Goal: Information Seeking & Learning: Find specific page/section

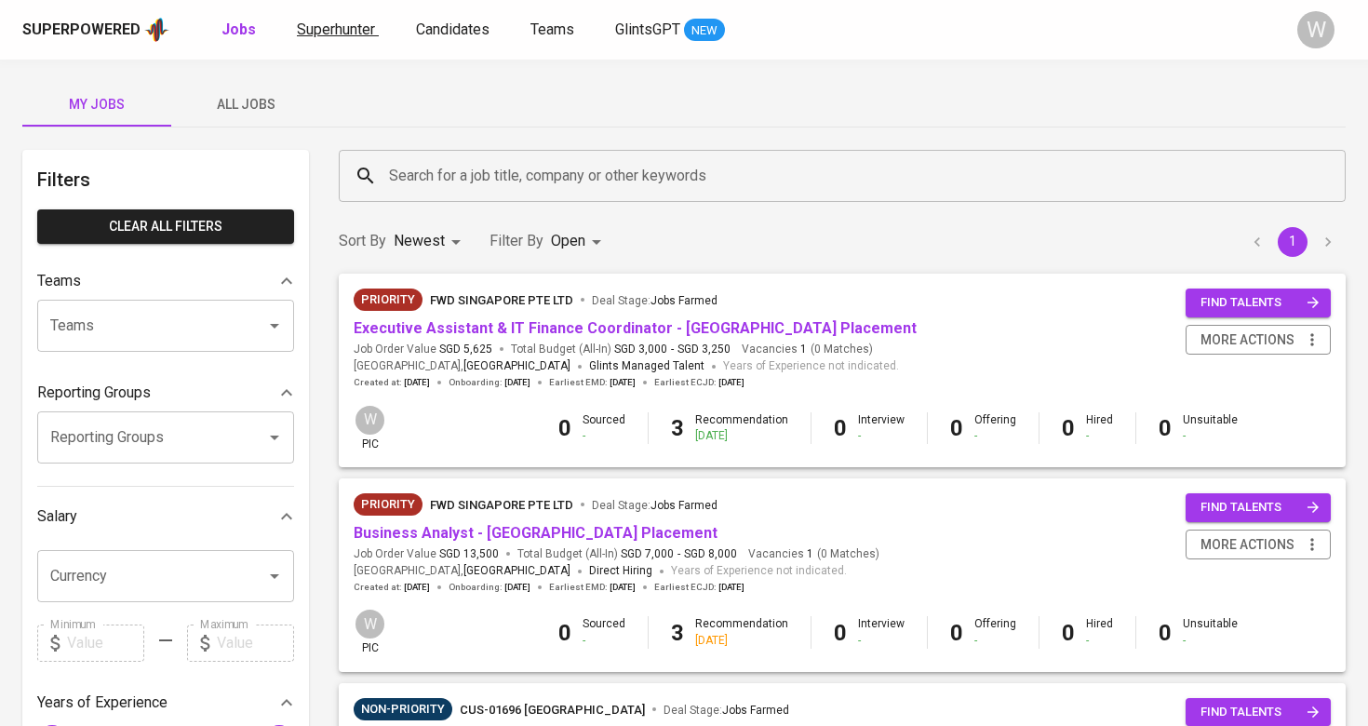
click at [353, 31] on span "Superhunter" at bounding box center [336, 29] width 78 height 18
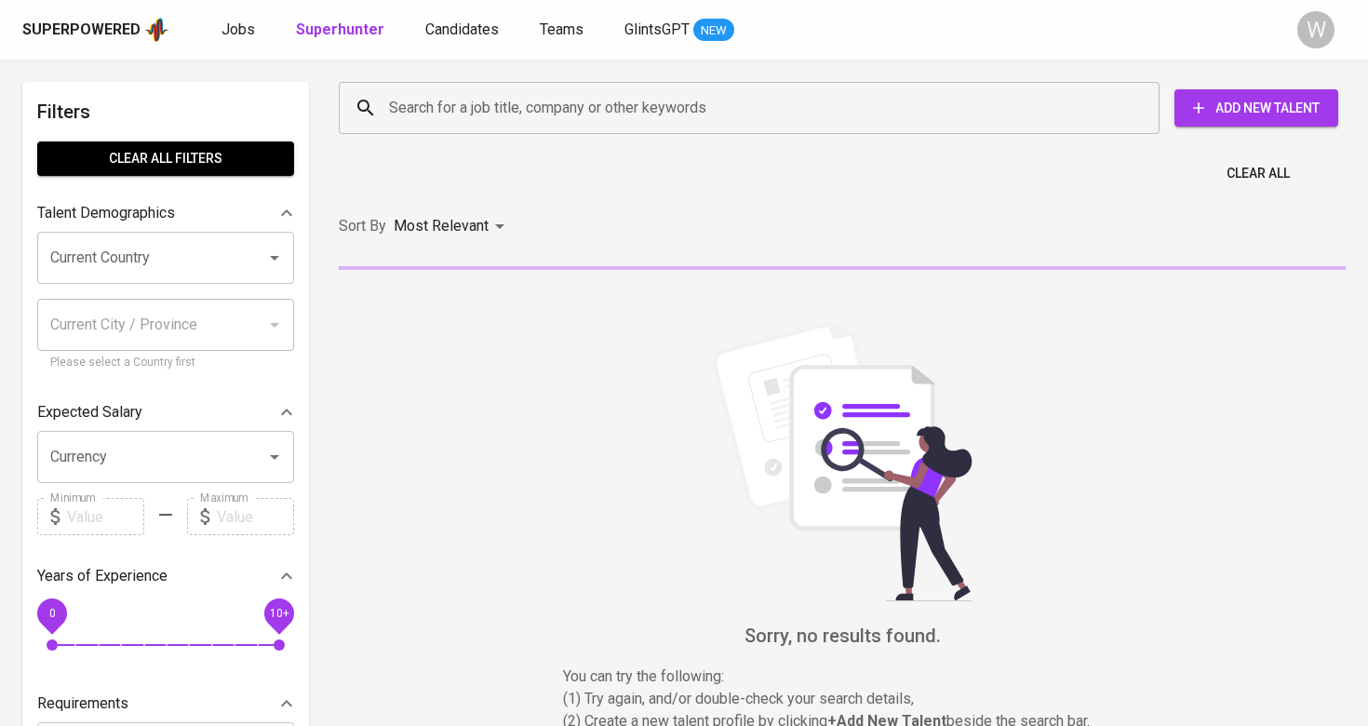
click at [401, 117] on input "Search for a job title, company or other keywords" at bounding box center [753, 107] width 739 height 35
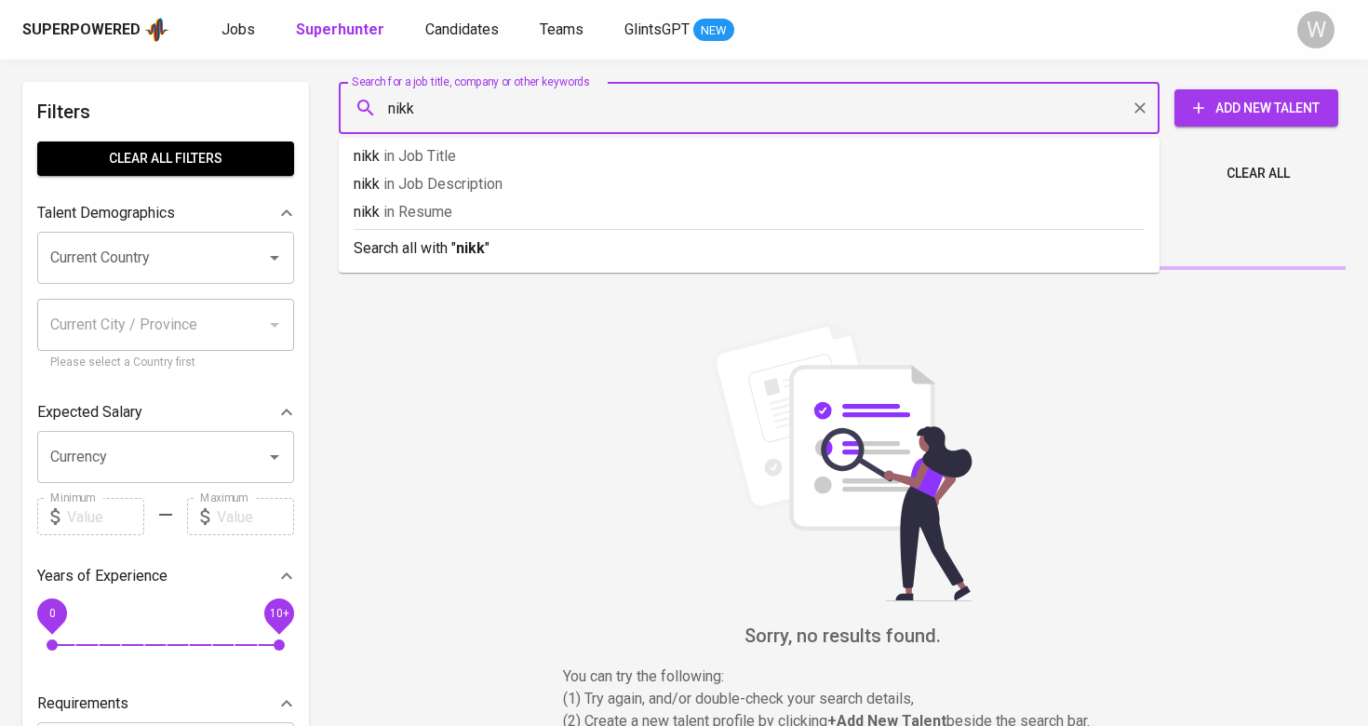
type input "nikki"
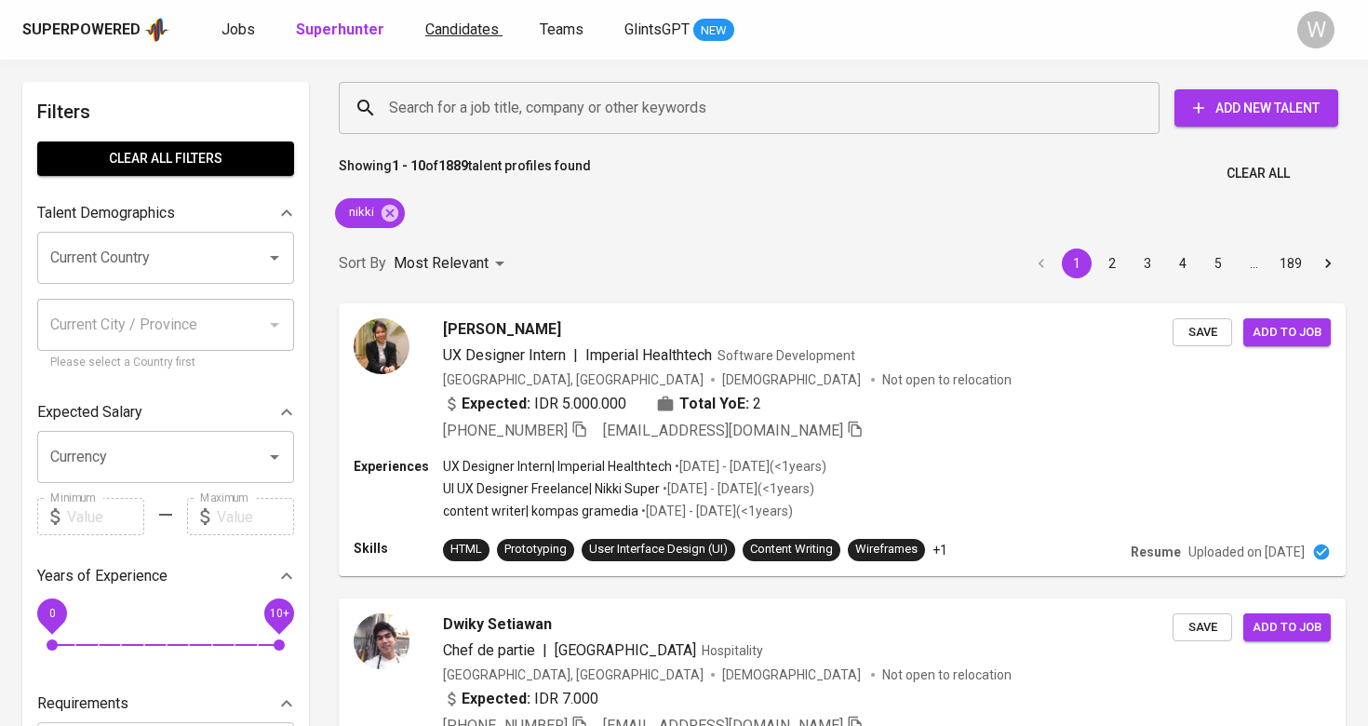
click at [469, 36] on span "Candidates" at bounding box center [462, 29] width 74 height 18
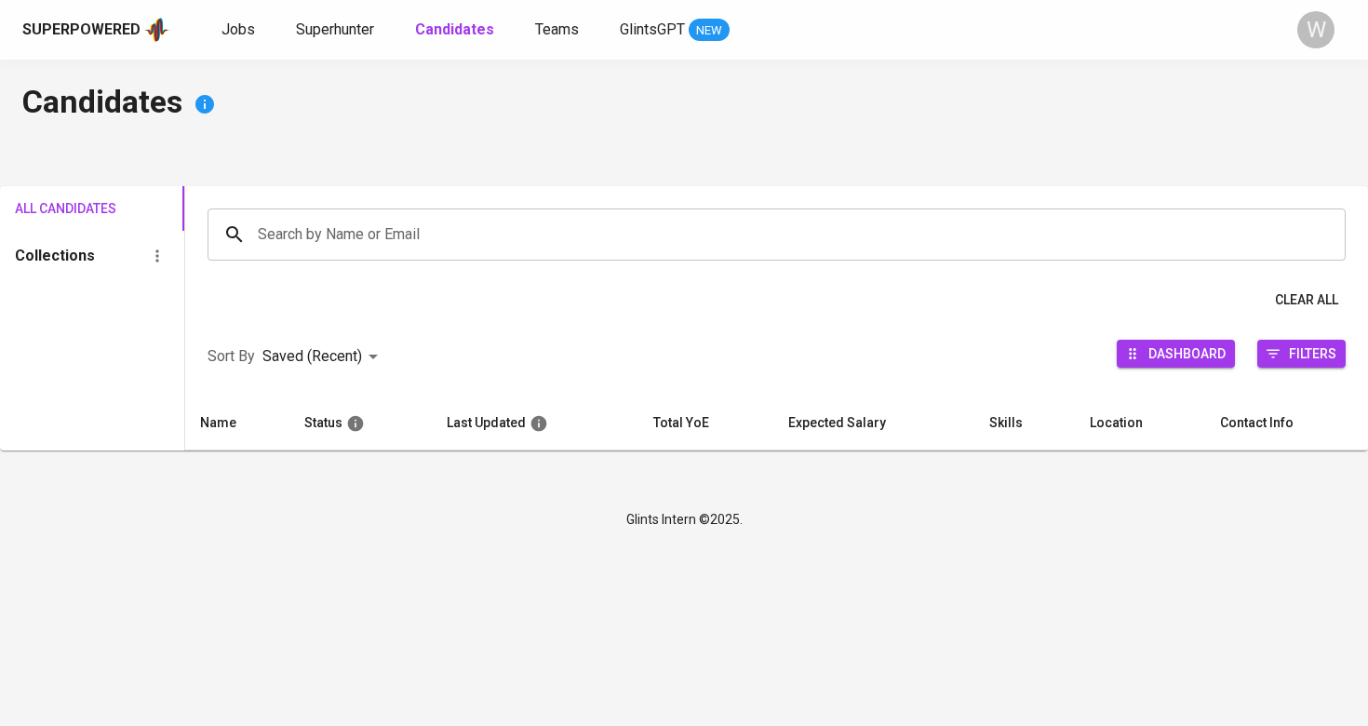
click at [491, 225] on input "Search by Name or Email" at bounding box center [781, 234] width 1056 height 35
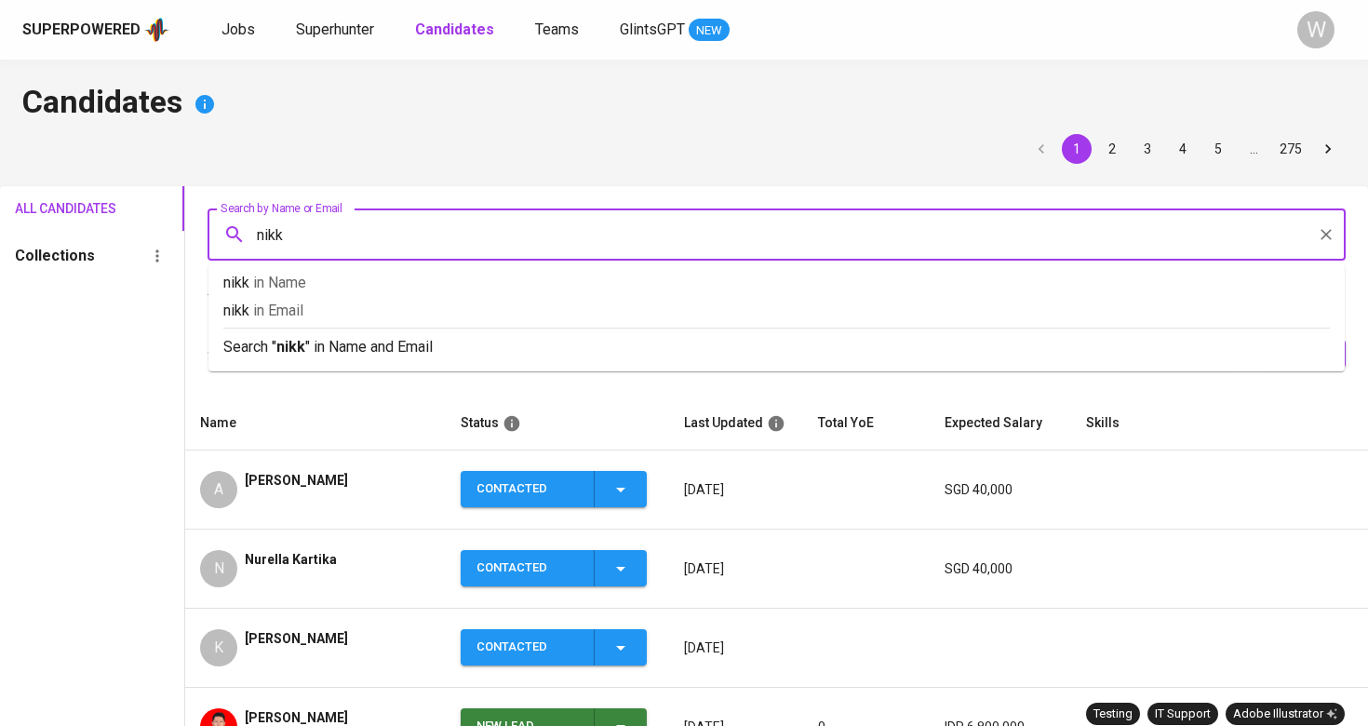
type input "nikki"
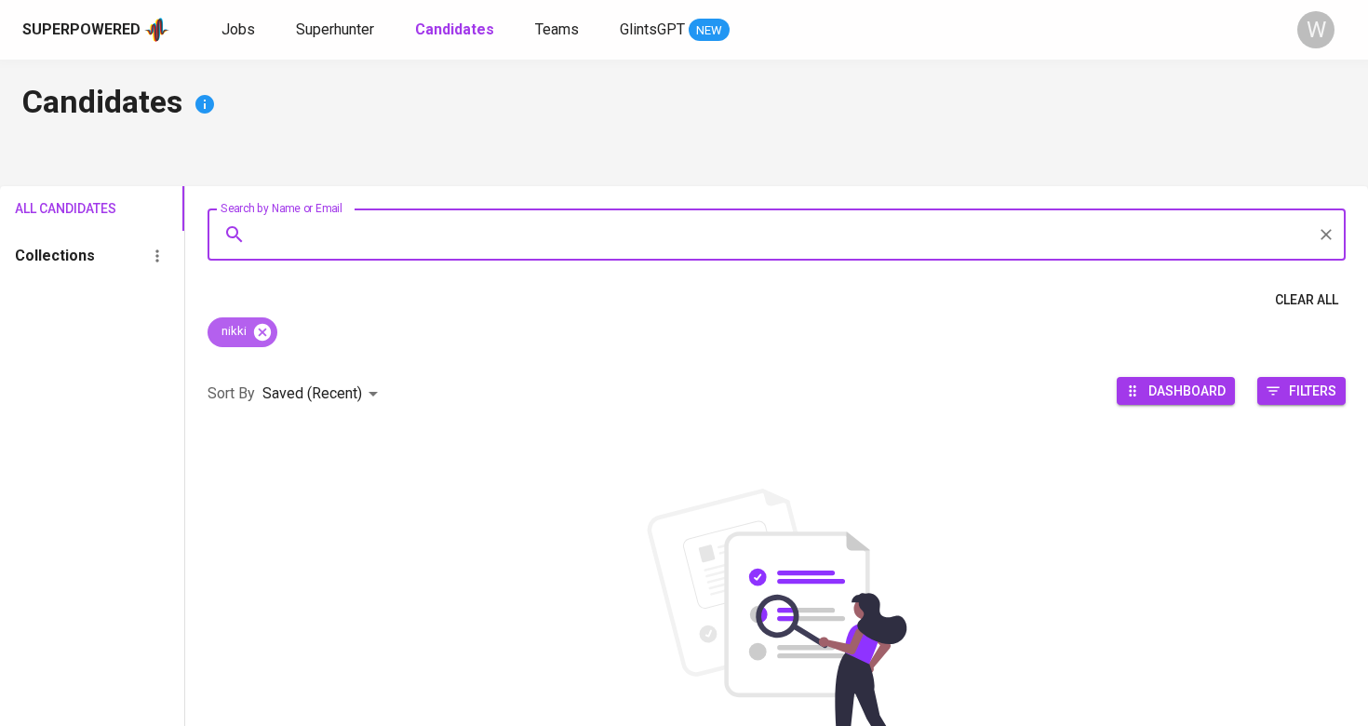
click at [264, 328] on icon at bounding box center [262, 331] width 17 height 17
